Goal: Information Seeking & Learning: Learn about a topic

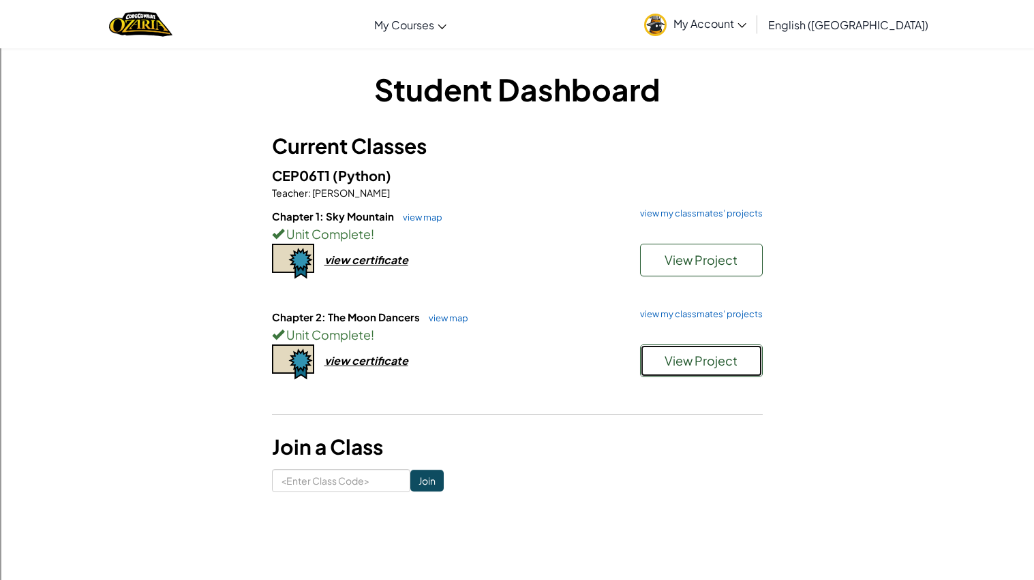
click at [645, 356] on button "View Project" at bounding box center [701, 361] width 123 height 33
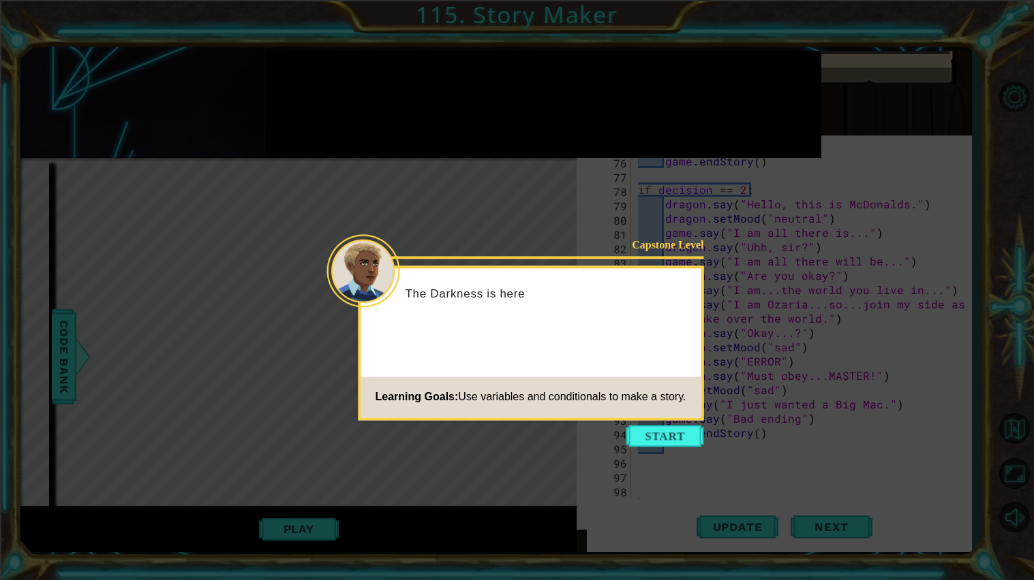
scroll to position [1201, 0]
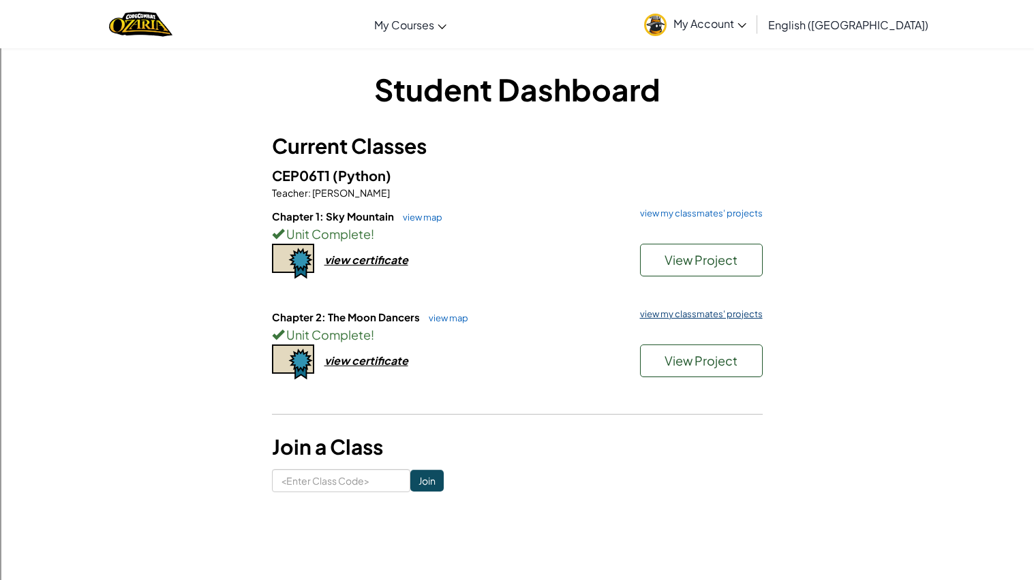
click at [641, 315] on link "view my classmates' projects" at bounding box center [697, 314] width 129 height 9
